Goal: Transaction & Acquisition: Purchase product/service

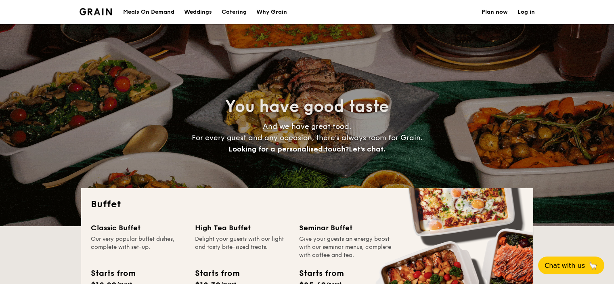
select select
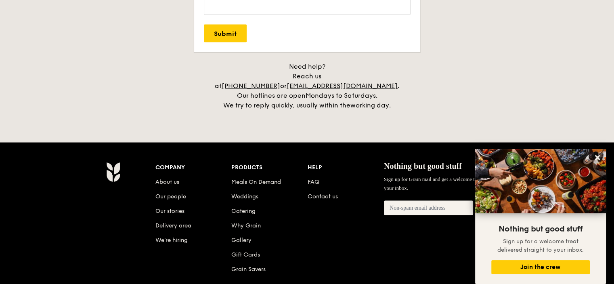
scroll to position [1656, 0]
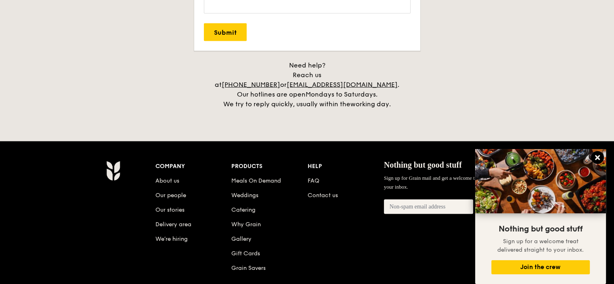
click at [599, 158] on icon at bounding box center [597, 157] width 7 height 7
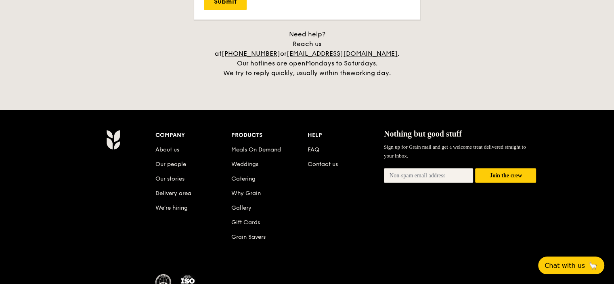
scroll to position [1737, 0]
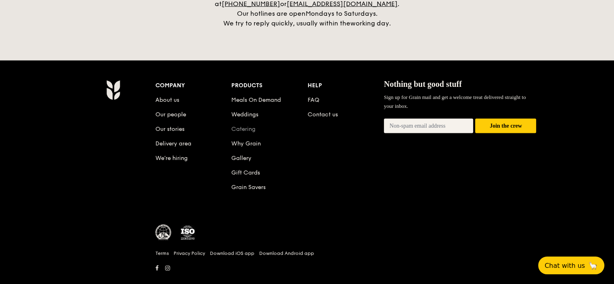
click at [241, 132] on link "Catering" at bounding box center [243, 129] width 24 height 7
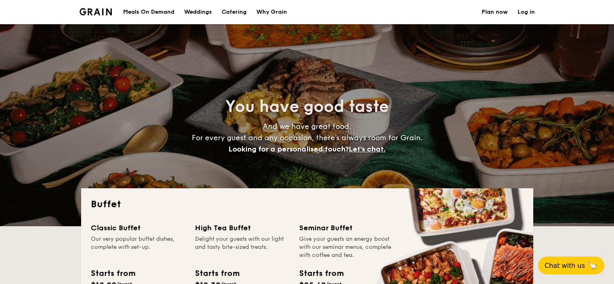
select select
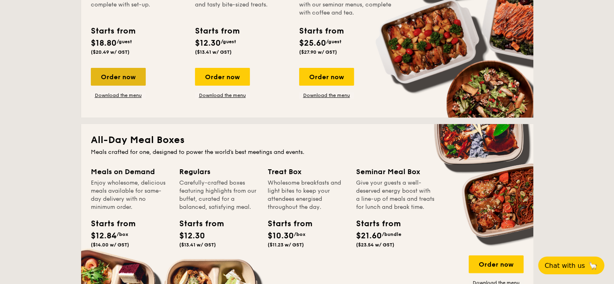
scroll to position [283, 0]
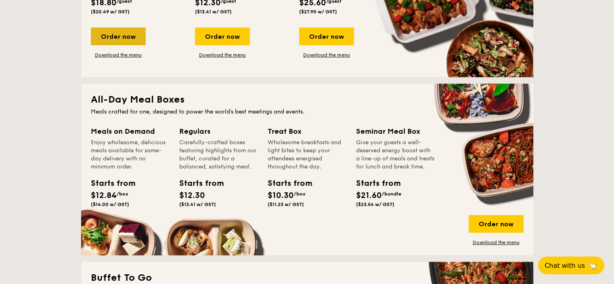
click at [102, 43] on div "Order now" at bounding box center [118, 36] width 55 height 18
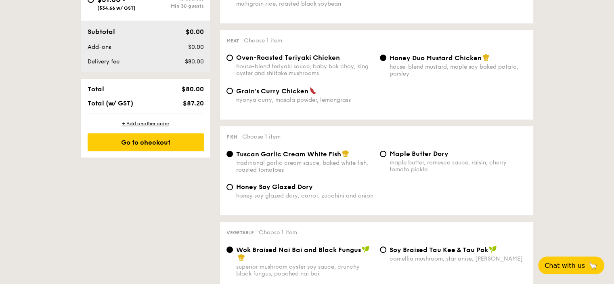
scroll to position [242, 0]
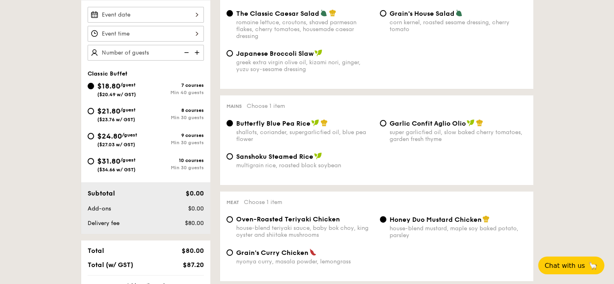
click at [183, 163] on div "10 courses" at bounding box center [175, 161] width 58 height 6
click at [94, 164] on input "$31.80 /guest ($34.66 w/ GST) 10 courses Min 30 guests" at bounding box center [91, 161] width 6 height 6
radio input "true"
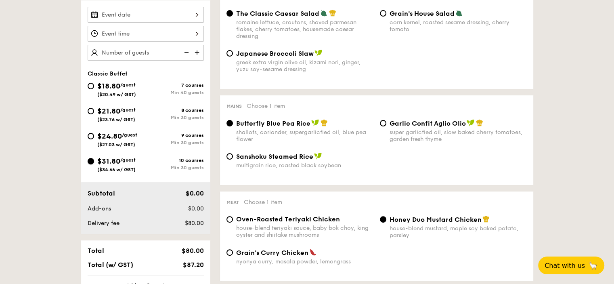
radio input "true"
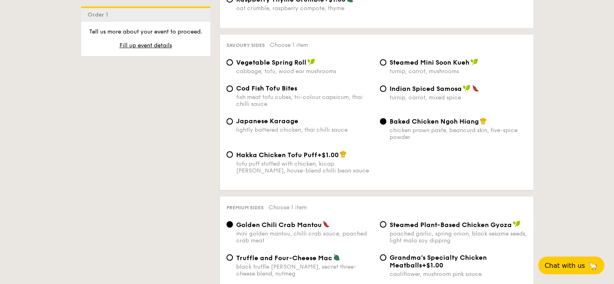
scroll to position [1333, 0]
